Goal: Information Seeking & Learning: Learn about a topic

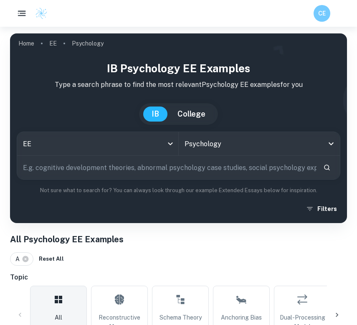
scroll to position [269, 0]
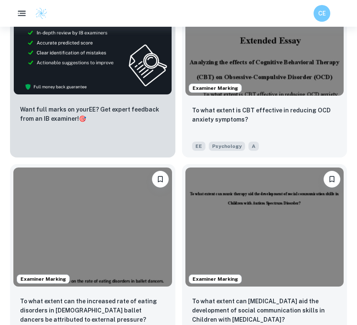
scroll to position [545, 0]
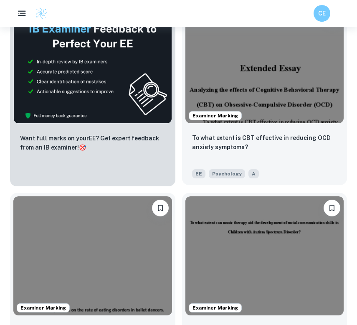
click at [272, 113] on img at bounding box center [264, 64] width 159 height 119
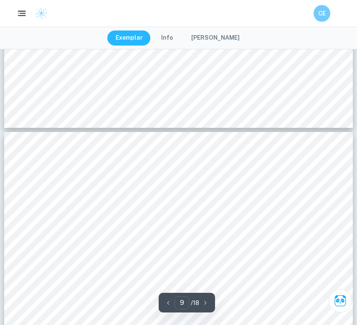
scroll to position [4031, 0]
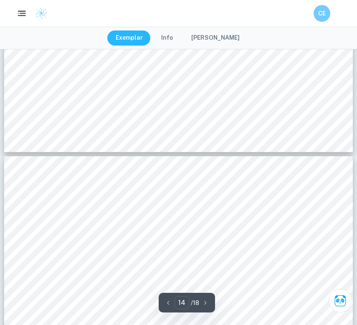
type input "13"
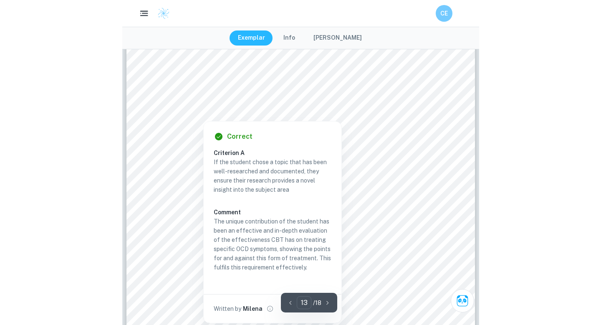
scroll to position [5738, 0]
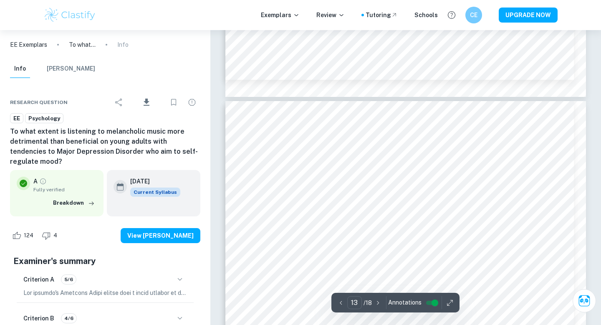
scroll to position [6266, 0]
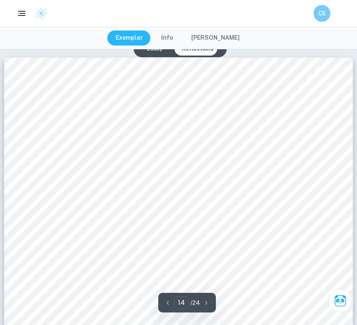
scroll to position [6940, 0]
